Goal: Task Accomplishment & Management: Complete application form

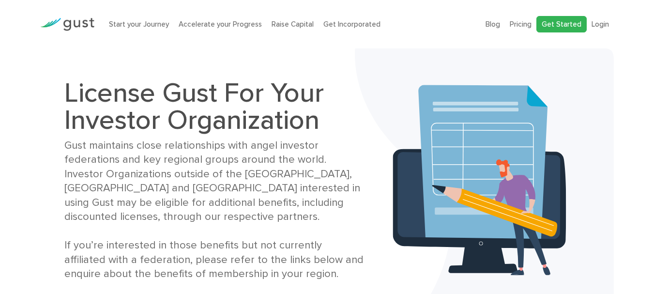
click at [577, 25] on link "Get Started" at bounding box center [561, 24] width 50 height 17
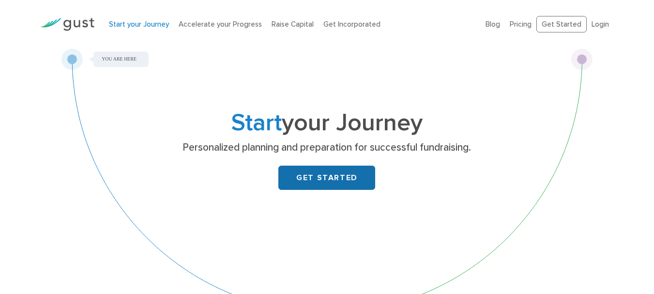
click at [340, 165] on link "GET STARTED" at bounding box center [326, 177] width 97 height 24
click at [340, 176] on link "GET STARTED" at bounding box center [326, 177] width 97 height 24
